Goal: Check status: Check status

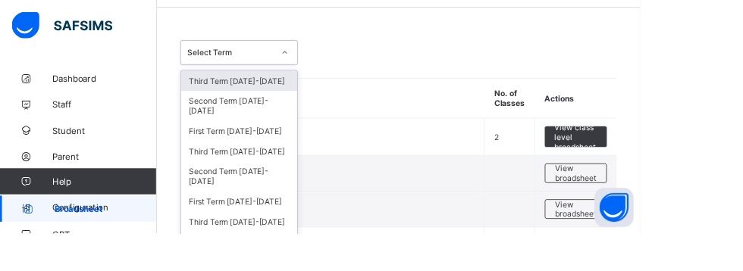
scroll to position [53, 0]
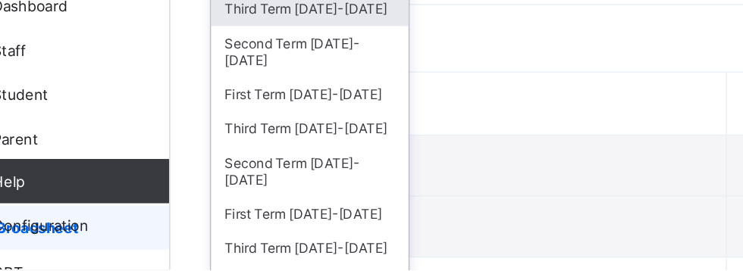
click at [238, 118] on div "Second Term [DATE]-[DATE]" at bounding box center [277, 122] width 135 height 35
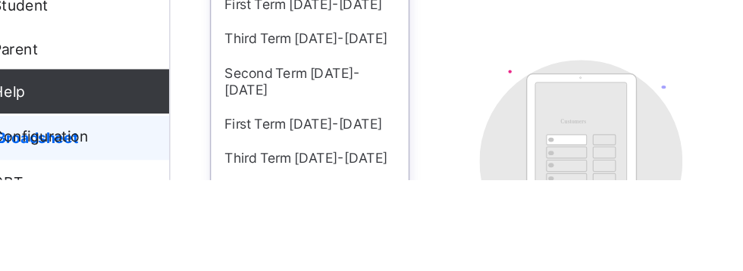
click at [302, 165] on div "Third Term [DATE]-[DATE]" at bounding box center [277, 175] width 135 height 24
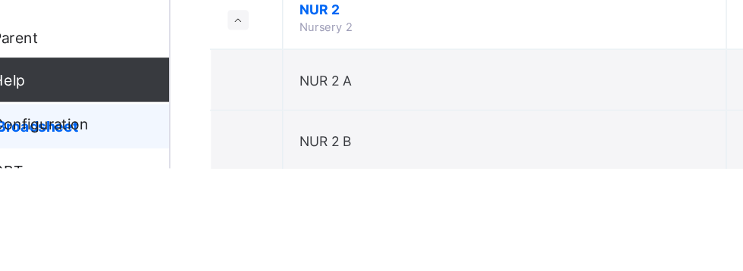
scroll to position [475, 0]
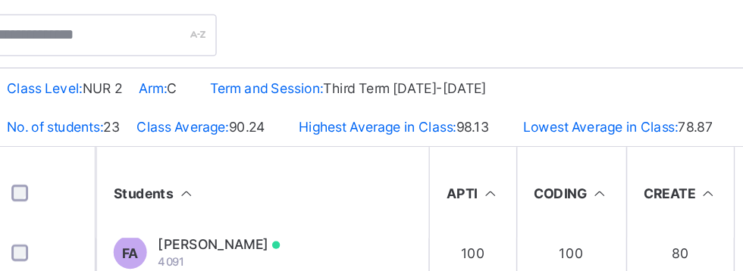
scroll to position [51, 0]
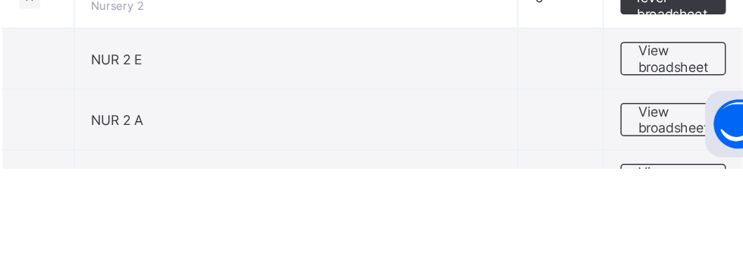
scroll to position [394, 0]
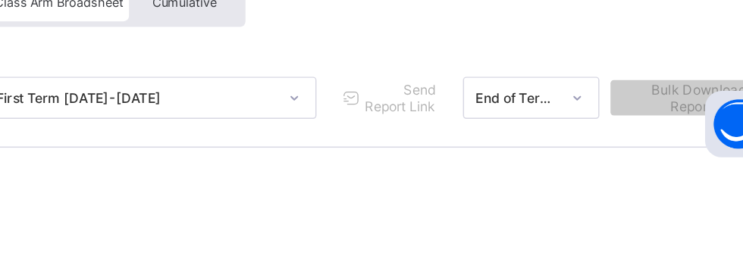
scroll to position [187, 0]
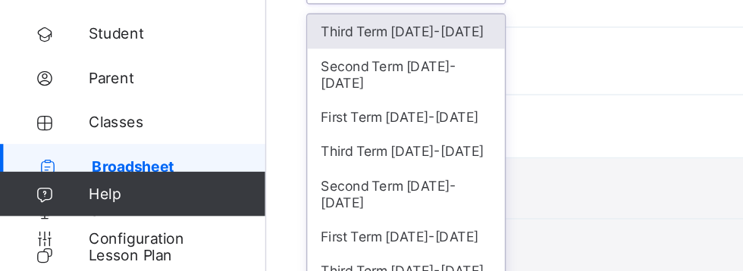
scroll to position [53, 0]
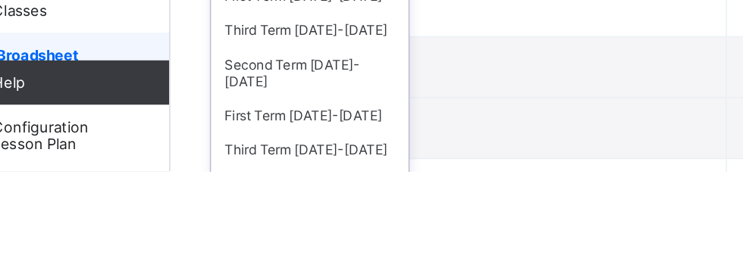
click at [232, 167] on div "Third Term [DATE]-[DATE]" at bounding box center [277, 175] width 135 height 24
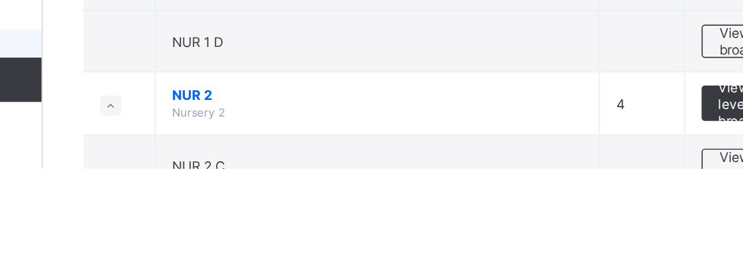
scroll to position [450, 0]
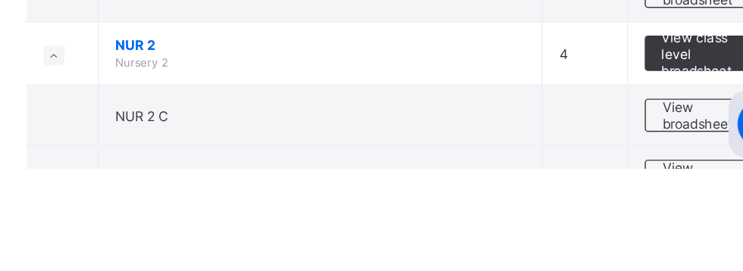
click at [664, 235] on span "View broadsheet" at bounding box center [669, 235] width 48 height 23
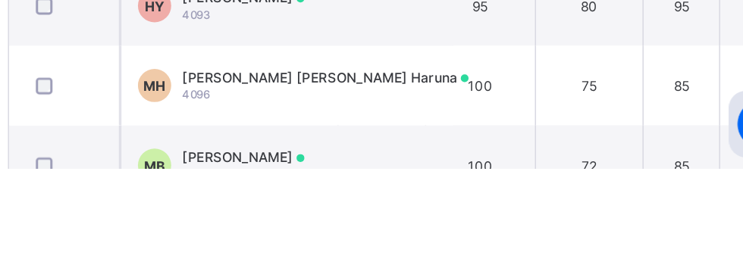
scroll to position [157, 82]
click at [355, 271] on div "[PERSON_NAME] 4097" at bounding box center [357, 269] width 83 height 23
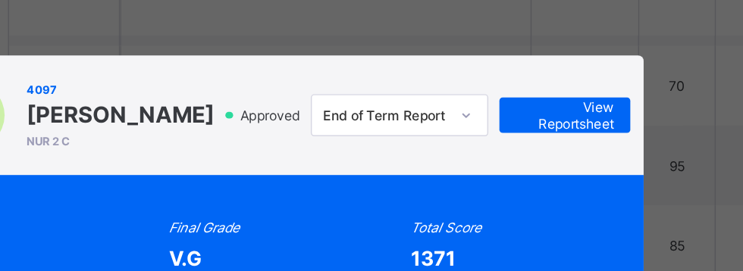
scroll to position [494, 0]
click at [611, 89] on span "View Reportsheet" at bounding box center [577, 78] width 67 height 23
